Goal: Task Accomplishment & Management: Use online tool/utility

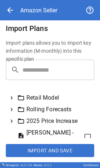
scroll to position [68, 0]
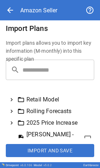
click at [14, 99] on icon at bounding box center [11, 99] width 7 height 7
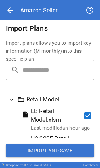
click at [49, 149] on button "Import and Save" at bounding box center [50, 150] width 89 height 13
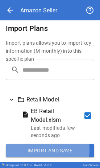
click at [30, 150] on button "Import and Save" at bounding box center [50, 150] width 89 height 13
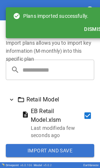
click at [30, 150] on button "Import and Save" at bounding box center [50, 150] width 89 height 13
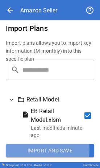
click at [30, 150] on button "Import and Save" at bounding box center [50, 150] width 89 height 13
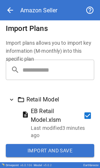
click at [30, 150] on button "Import and Save" at bounding box center [50, 150] width 89 height 13
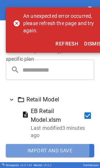
click at [30, 150] on button "Import and Save" at bounding box center [50, 150] width 89 height 13
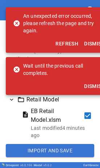
click at [83, 40] on button "Dismiss" at bounding box center [94, 43] width 26 height 13
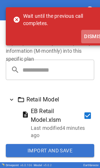
click at [83, 40] on button "Dismiss" at bounding box center [94, 36] width 26 height 13
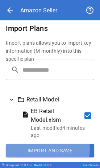
click at [44, 149] on button "Import and Save" at bounding box center [50, 150] width 89 height 13
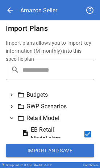
scroll to position [50, 0]
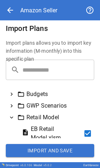
click at [46, 146] on button "Import and Save" at bounding box center [50, 150] width 89 height 13
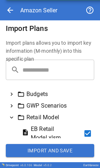
click at [46, 151] on button "Import and Save" at bounding box center [50, 150] width 89 height 13
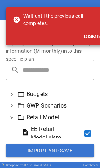
click at [46, 151] on button "Import and Save" at bounding box center [50, 150] width 89 height 13
click at [87, 36] on button "Dismiss" at bounding box center [94, 36] width 26 height 13
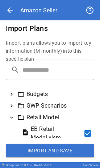
click at [32, 154] on button "Import and Save" at bounding box center [50, 150] width 89 height 13
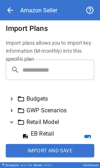
scroll to position [45, 0]
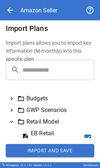
click at [41, 147] on button "Import and Save" at bounding box center [50, 150] width 89 height 13
click at [26, 147] on button "Import and Save" at bounding box center [50, 150] width 89 height 13
click at [37, 148] on button "Import and Save" at bounding box center [50, 150] width 89 height 13
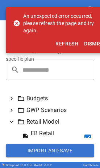
click at [37, 148] on button "Import and Save" at bounding box center [50, 150] width 89 height 13
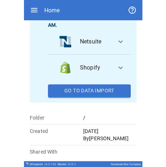
scroll to position [161, 0]
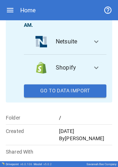
click at [75, 84] on div "Netsuite expand_more Netsuite was last imported 23 minutes ago By Mark Haney Sh…" at bounding box center [65, 63] width 83 height 69
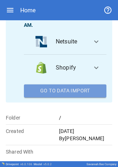
click at [74, 86] on button "Go To Data Import" at bounding box center [65, 91] width 83 height 13
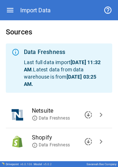
click at [97, 113] on span "chevron_right" at bounding box center [101, 115] width 9 height 9
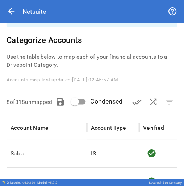
scroll to position [33, 0]
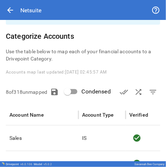
click at [106, 91] on div "8 of 318 unmapped Condensed done_all shuffle filter_list" at bounding box center [83, 92] width 154 height 15
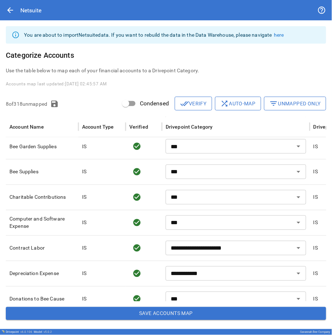
scroll to position [0, 0]
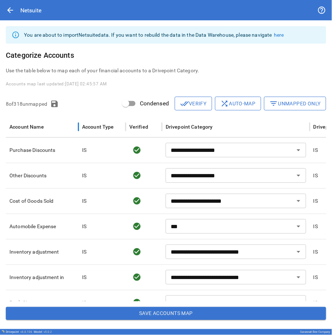
click at [28, 122] on div "Account Name" at bounding box center [41, 127] width 65 height 20
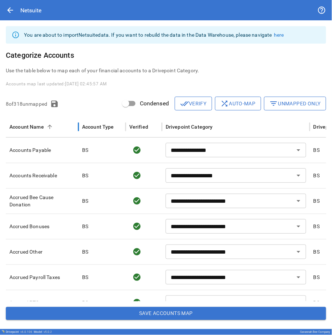
click at [28, 122] on div "Account Name" at bounding box center [41, 127] width 65 height 20
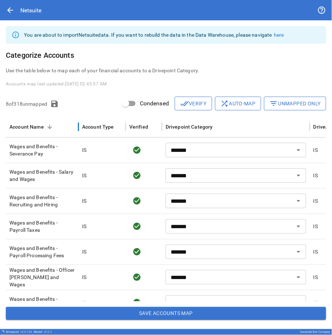
click at [28, 122] on div "Account Name" at bounding box center [41, 127] width 65 height 20
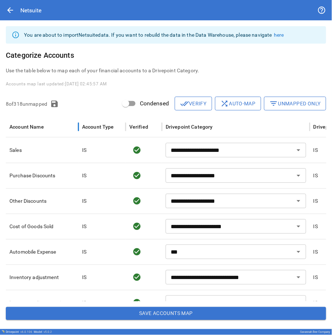
click at [32, 122] on div "Account Name" at bounding box center [41, 127] width 65 height 20
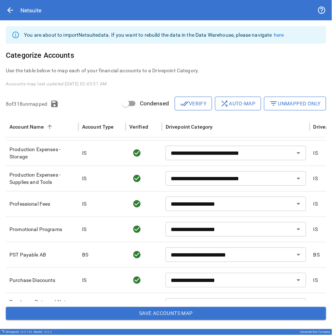
click at [139, 273] on button "Save Accounts Map" at bounding box center [166, 313] width 320 height 13
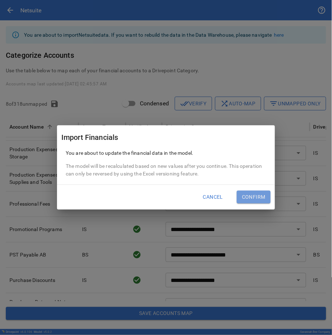
click at [253, 191] on button "Confirm" at bounding box center [254, 197] width 34 height 13
